Goal: Information Seeking & Learning: Learn about a topic

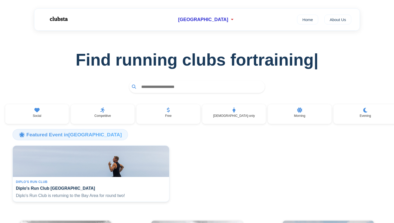
click at [160, 86] on input "text" at bounding box center [201, 87] width 124 height 10
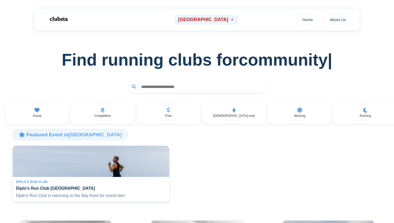
click at [214, 20] on span "[GEOGRAPHIC_DATA]" at bounding box center [203, 19] width 50 height 5
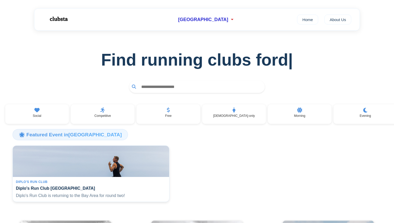
click at [42, 70] on h1 "Find running clubs for d |" at bounding box center [196, 59] width 377 height 19
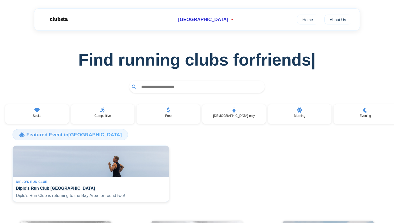
click at [167, 90] on input "text" at bounding box center [201, 87] width 124 height 10
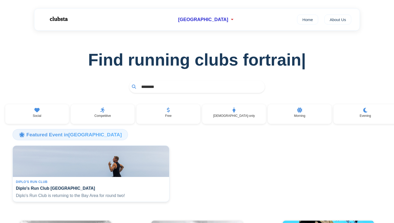
type input "********"
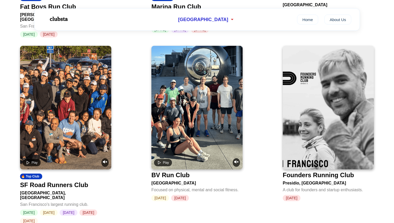
scroll to position [354, 0]
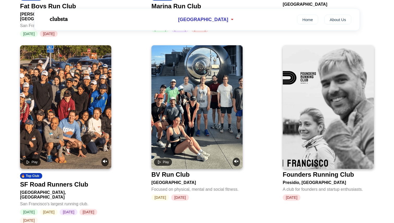
click at [323, 160] on img at bounding box center [328, 107] width 91 height 124
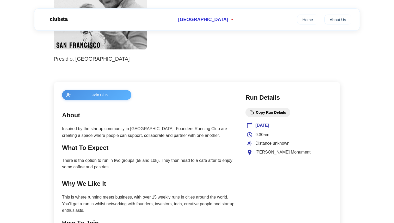
scroll to position [162, 0]
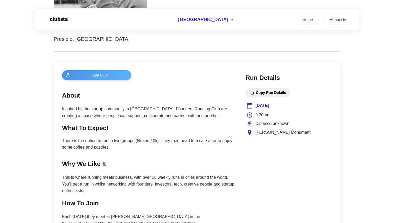
click at [97, 107] on p "Inspired by the startup community in [GEOGRAPHIC_DATA], Founders Running Club a…" at bounding box center [148, 112] width 173 height 13
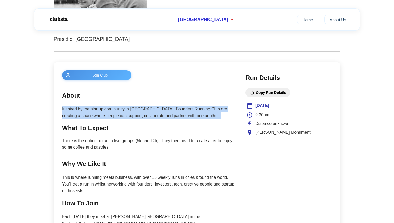
click at [97, 107] on p "Inspired by the startup community in [GEOGRAPHIC_DATA], Founders Running Club a…" at bounding box center [148, 112] width 173 height 13
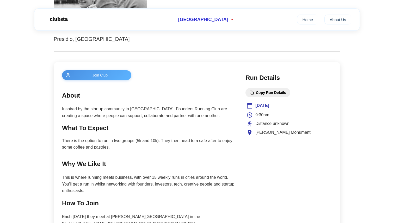
click at [85, 149] on p "There is the option to run in two groups (5k and 10k). They then head to a cafe…" at bounding box center [148, 144] width 173 height 13
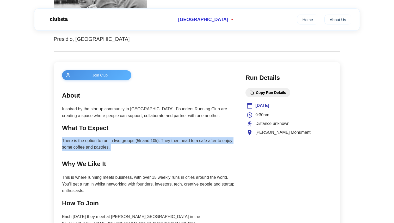
click at [85, 149] on p "There is the option to run in two groups (5k and 10k). They then head to a cafe…" at bounding box center [148, 144] width 173 height 13
click at [30, 149] on main "← Back Copy Club Link Founders Running Club Presidio, San Francisco Join Club A…" at bounding box center [197, 180] width 394 height 623
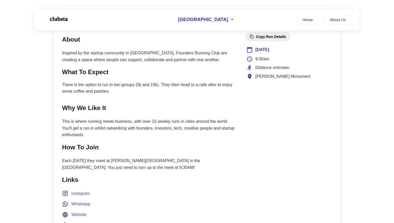
scroll to position [222, 0]
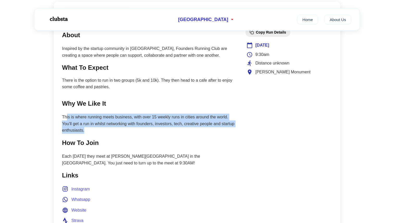
drag, startPoint x: 127, startPoint y: 131, endPoint x: 66, endPoint y: 117, distance: 62.8
click at [66, 117] on p "This is where running meets business, with over 15 weekly runs in cities around…" at bounding box center [148, 124] width 173 height 20
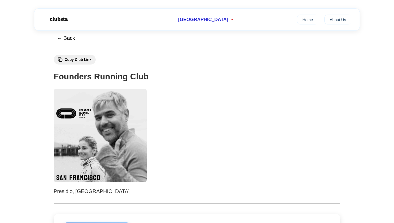
scroll to position [0, 0]
